Goal: Information Seeking & Learning: Learn about a topic

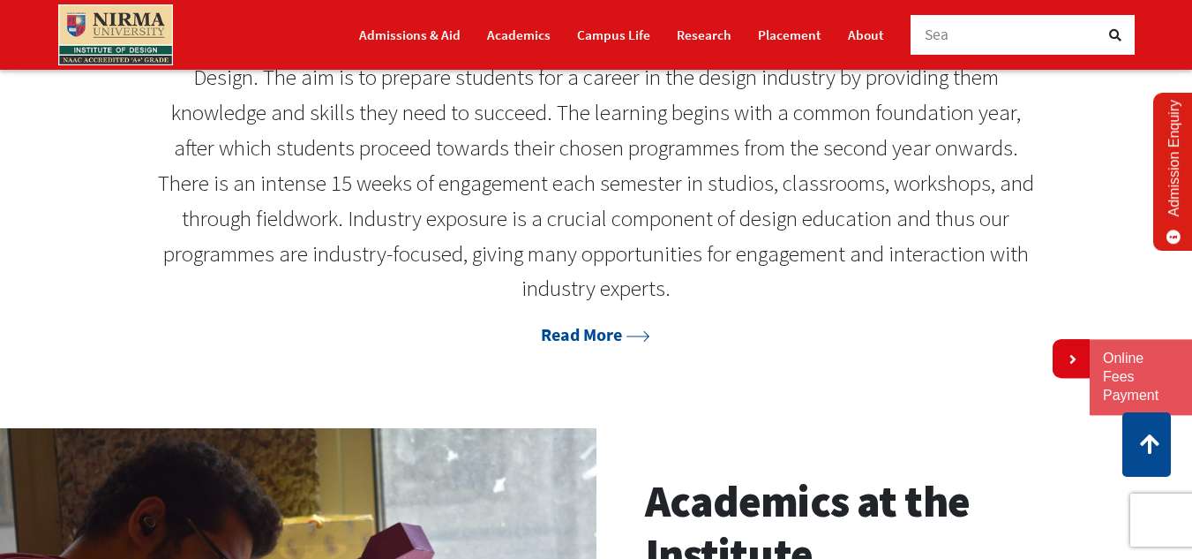
scroll to position [951, 0]
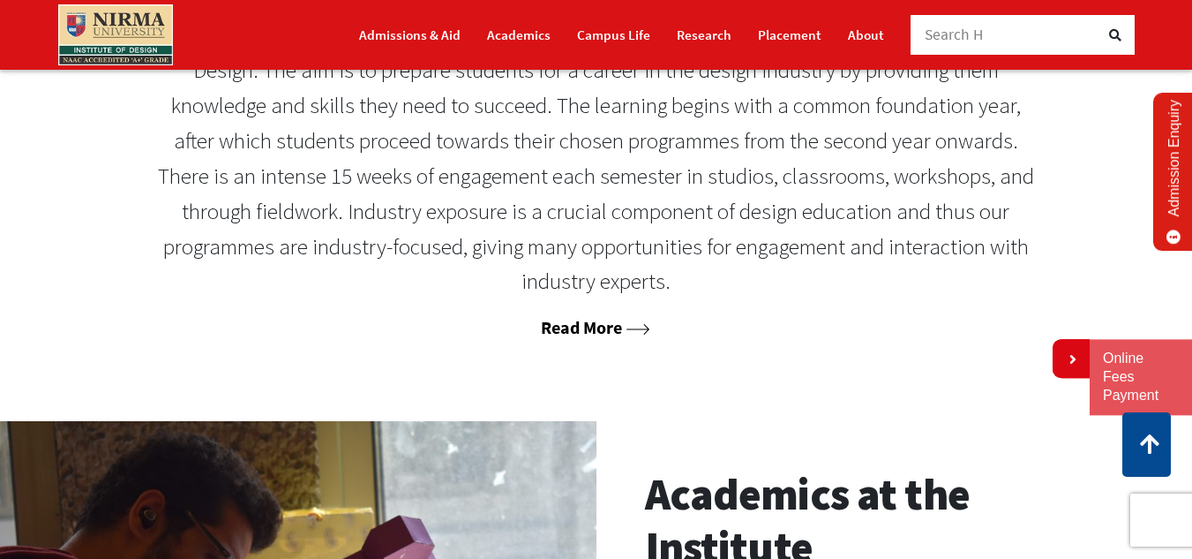
click at [564, 338] on link "Read More" at bounding box center [595, 327] width 109 height 22
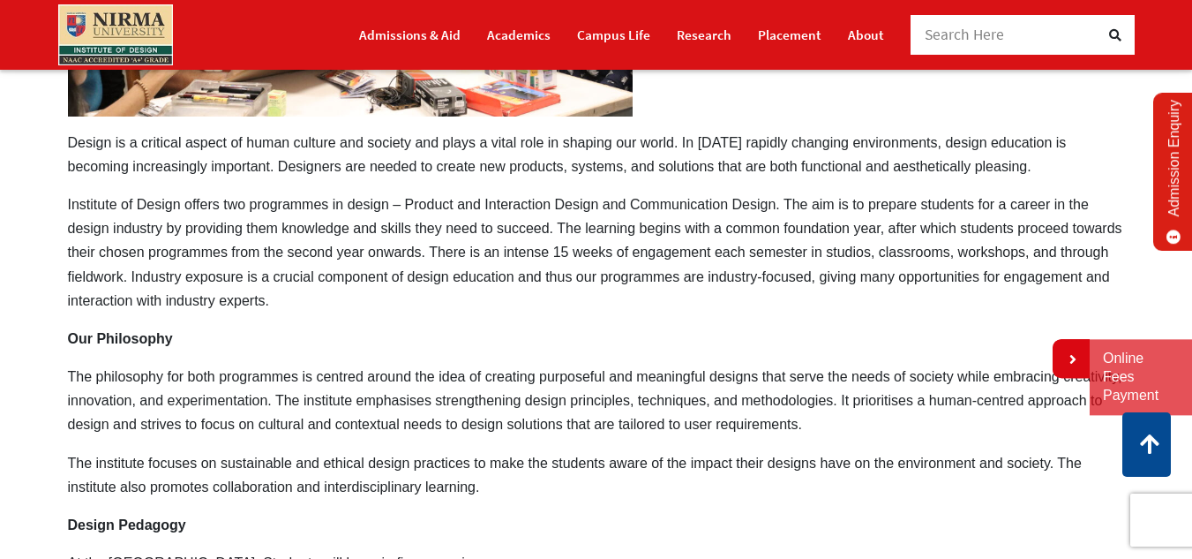
scroll to position [897, 0]
drag, startPoint x: 67, startPoint y: 140, endPoint x: 259, endPoint y: 220, distance: 208.1
click at [226, 209] on p "Institute of Design offers two programmes in design – Product and Interaction D…" at bounding box center [596, 253] width 1057 height 120
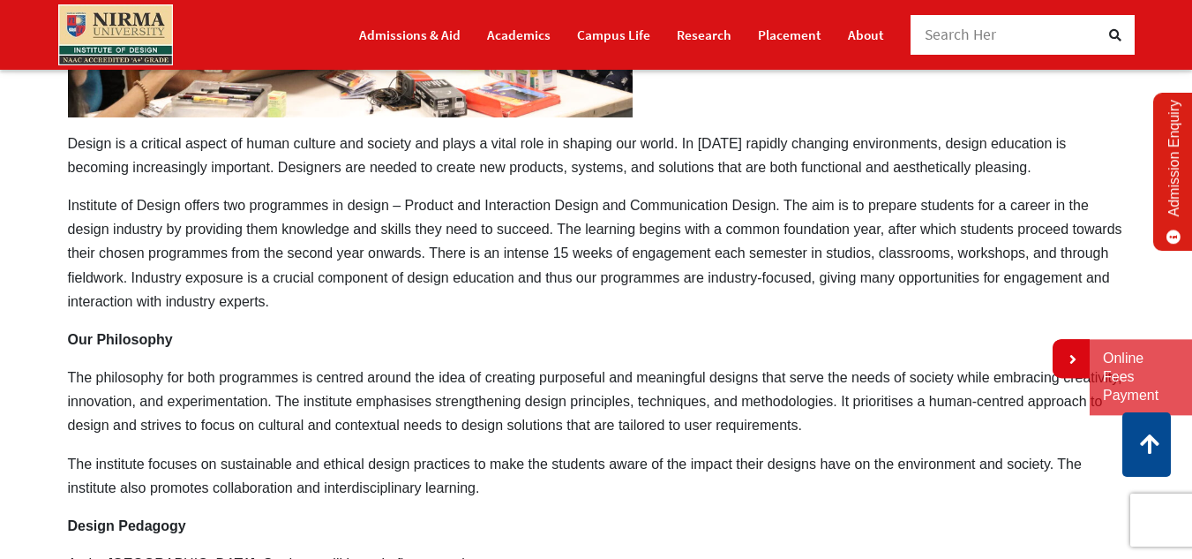
click at [227, 202] on p "Institute of Design offers two programmes in design – Product and Interaction D…" at bounding box center [596, 253] width 1057 height 120
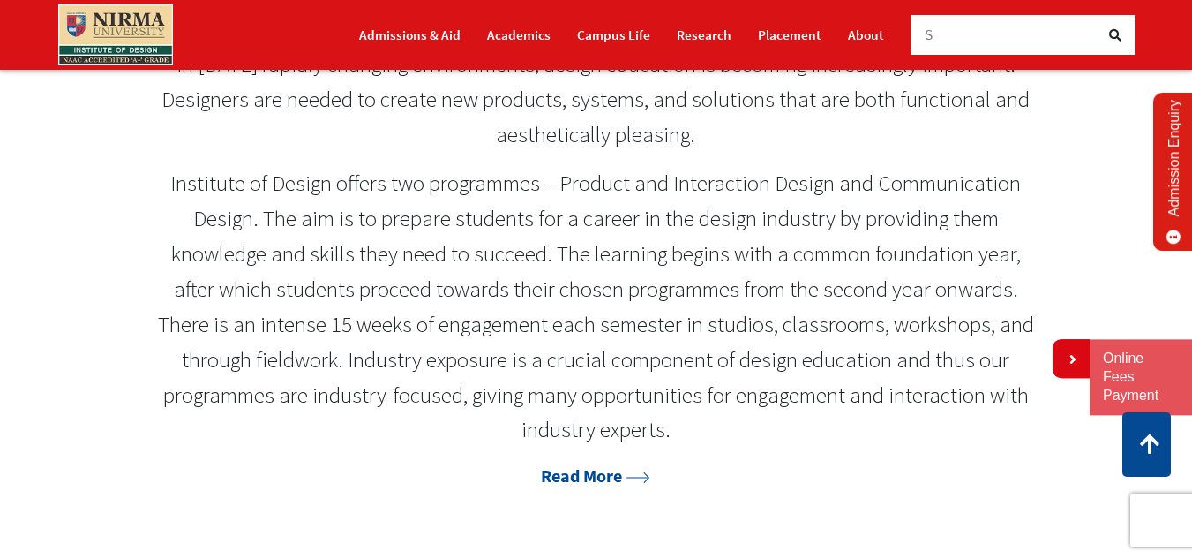
scroll to position [804, 0]
click at [613, 485] on link "Read More" at bounding box center [595, 474] width 109 height 22
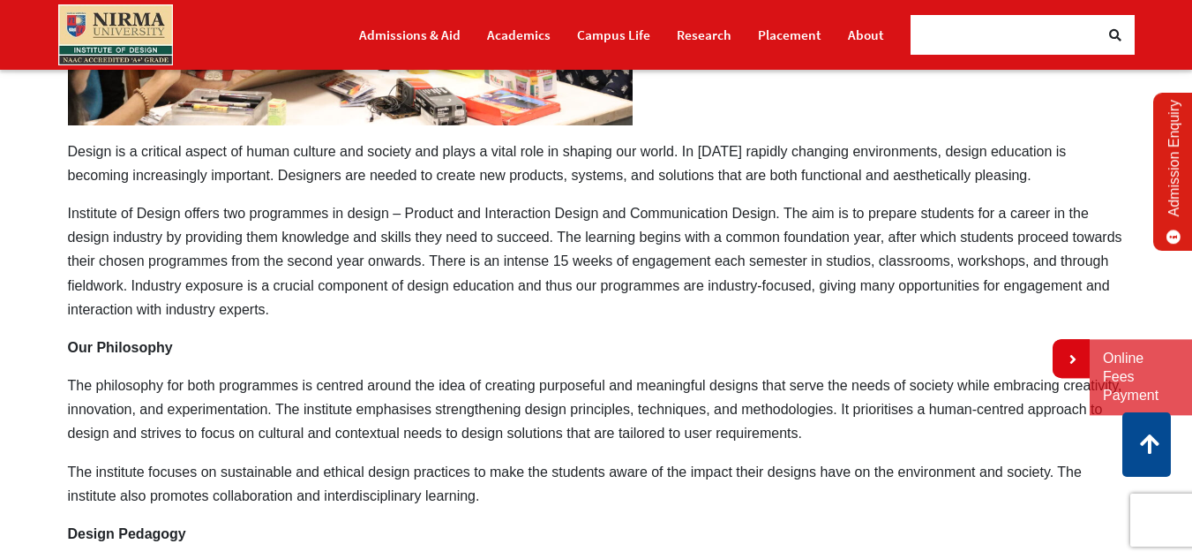
scroll to position [890, 0]
click at [1071, 357] on icon at bounding box center [1071, 359] width 11 height 14
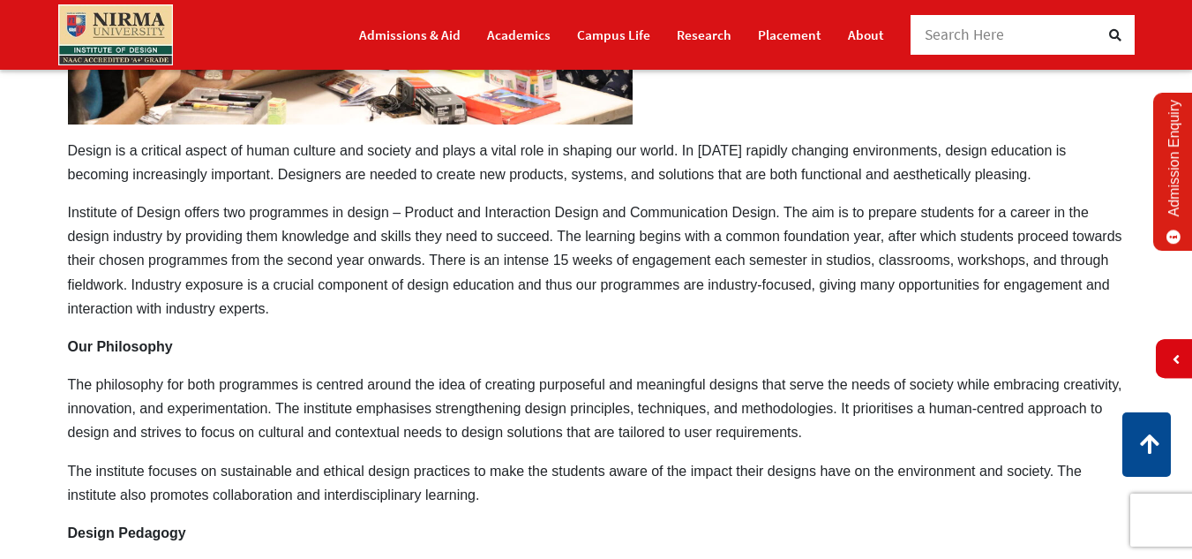
click at [514, 259] on p "Institute of Design offers two programmes in design – Product and Interaction D…" at bounding box center [596, 260] width 1057 height 120
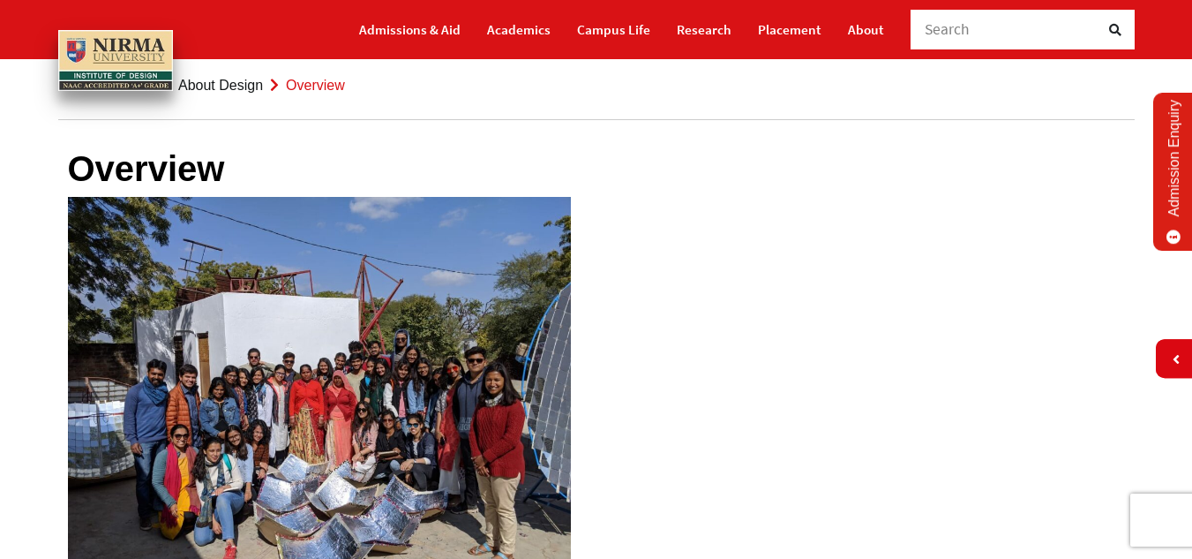
scroll to position [0, 0]
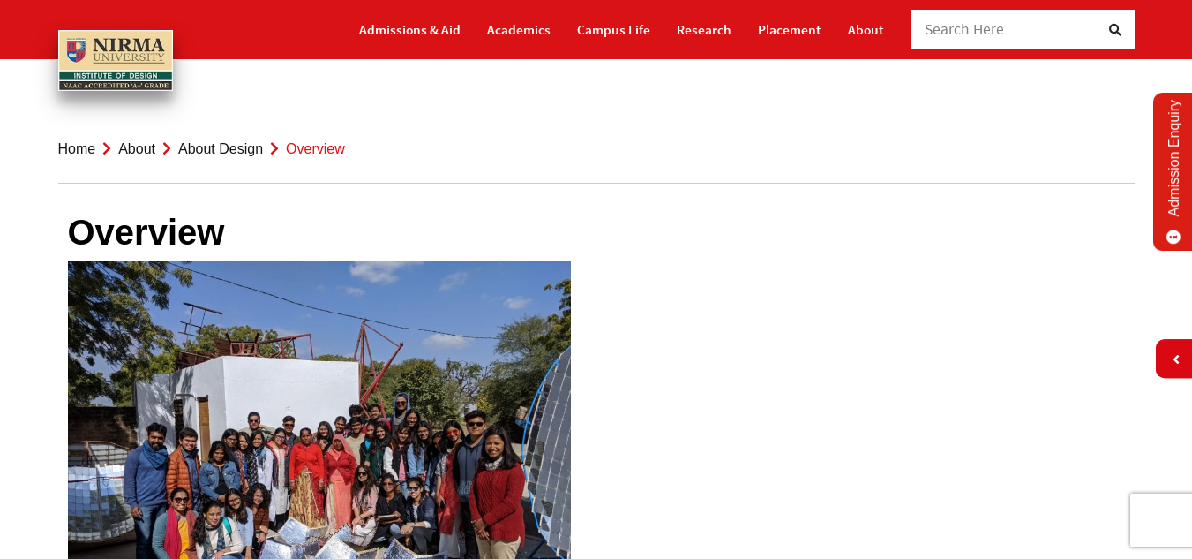
click at [224, 146] on link "About Design" at bounding box center [220, 148] width 85 height 15
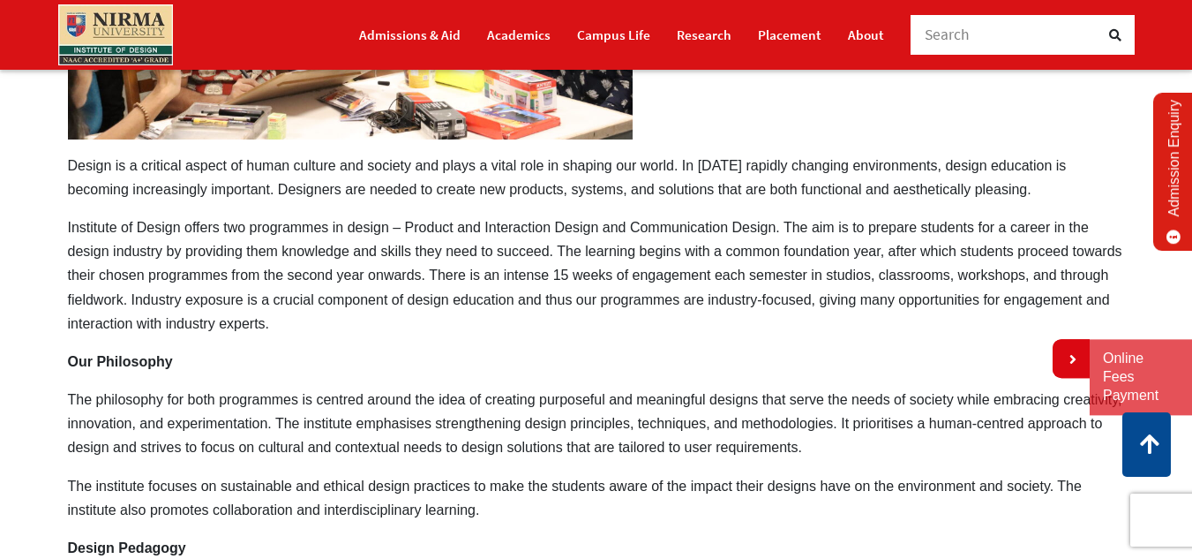
scroll to position [876, 0]
